Goal: Navigation & Orientation: Go to known website

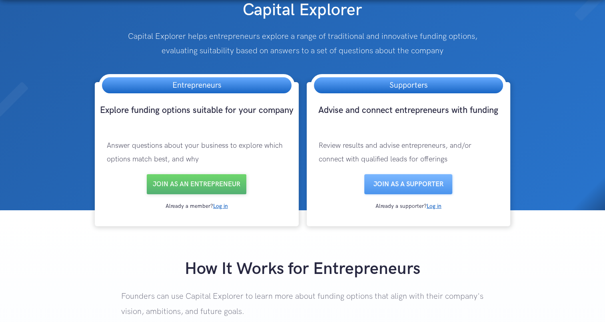
scroll to position [80, 0]
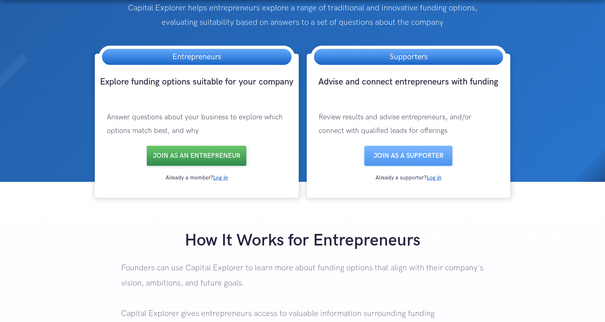
click at [183, 160] on link "Join as an entrepreneur" at bounding box center [197, 156] width 100 height 20
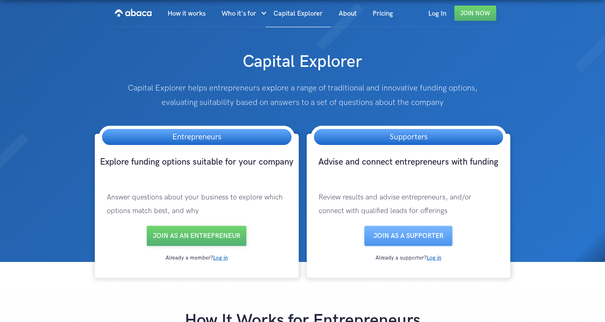
scroll to position [0, 0]
click at [26, 159] on img at bounding box center [302, 131] width 605 height 262
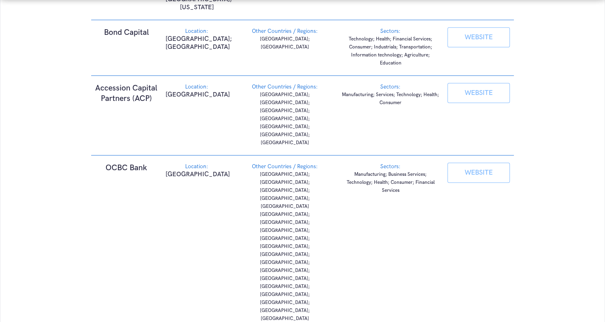
scroll to position [760, 0]
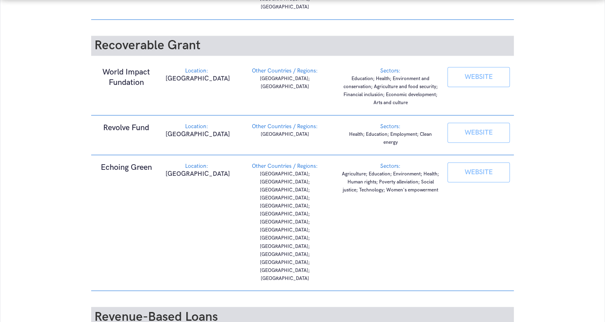
scroll to position [1094, 0]
